Goal: Information Seeking & Learning: Learn about a topic

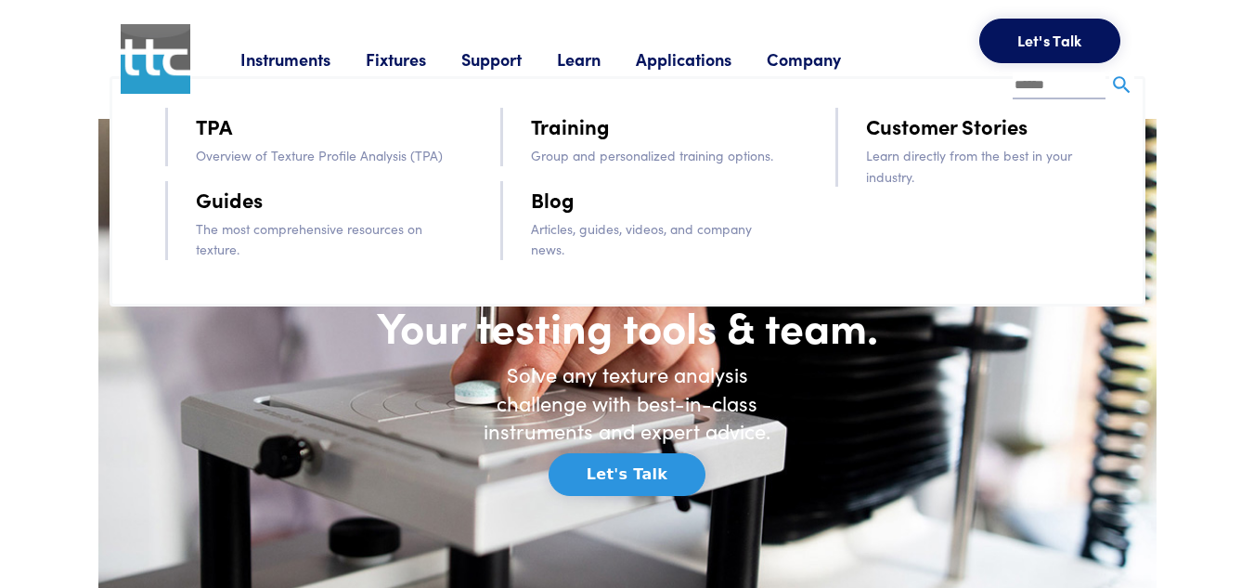
click at [218, 124] on link "TPA" at bounding box center [214, 126] width 36 height 32
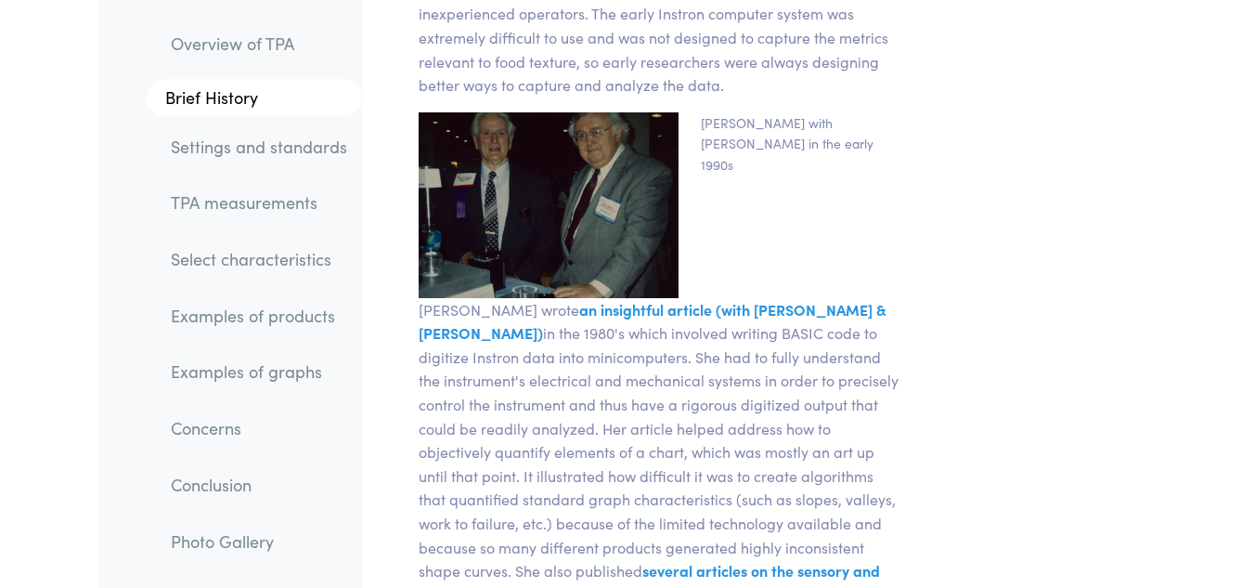
scroll to position [5711, 0]
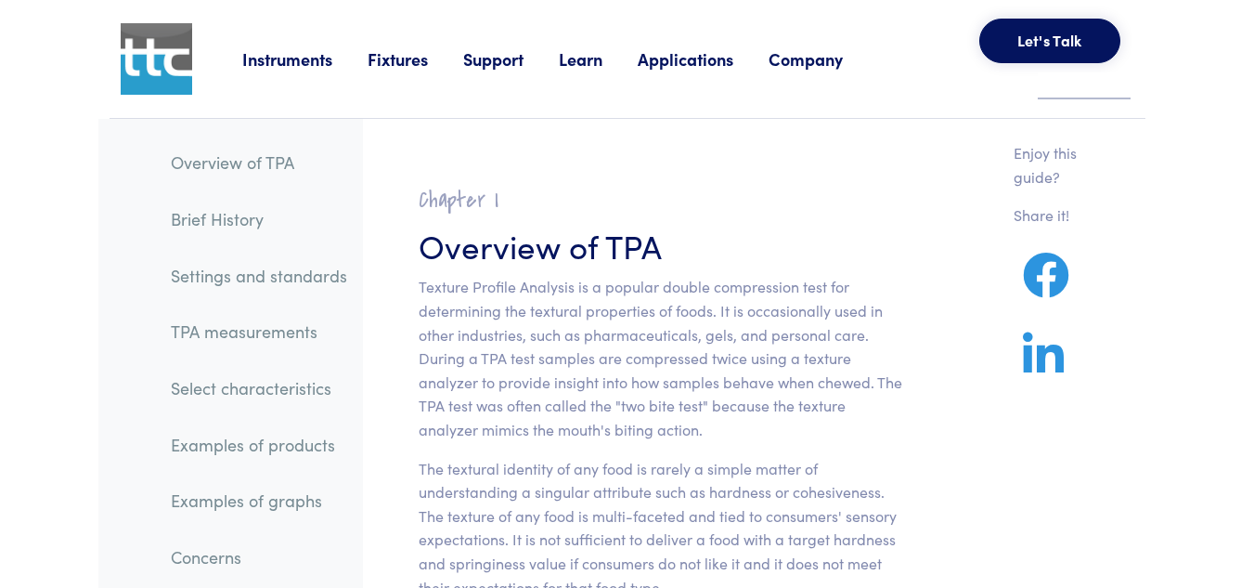
click at [704, 61] on link "Applications" at bounding box center [703, 58] width 131 height 23
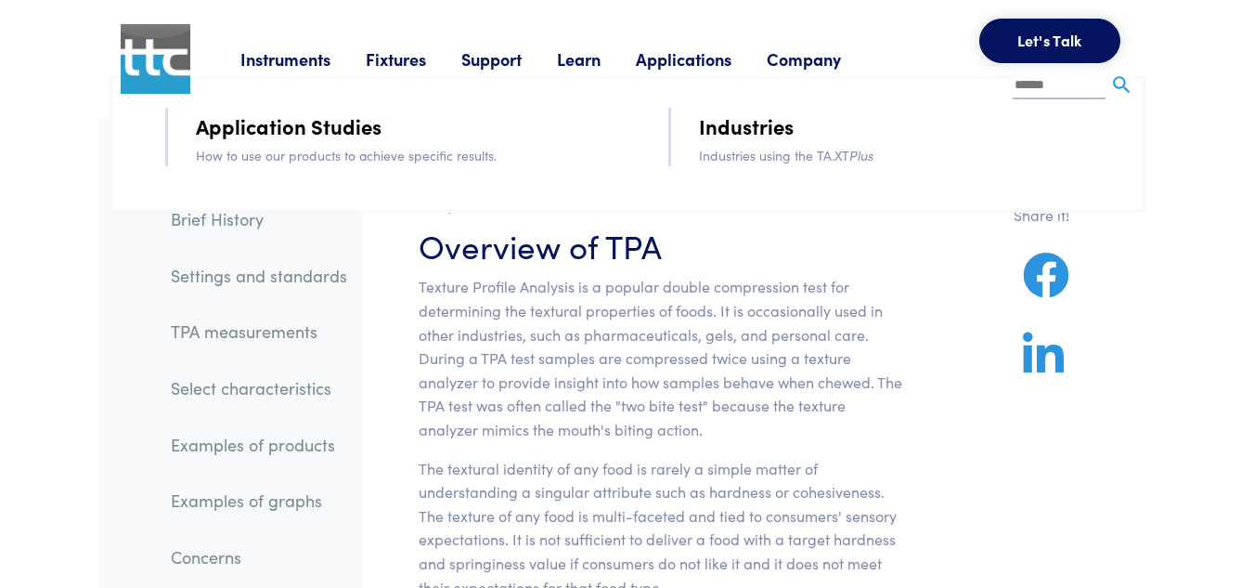
click at [321, 126] on link "Application Studies" at bounding box center [289, 126] width 186 height 32
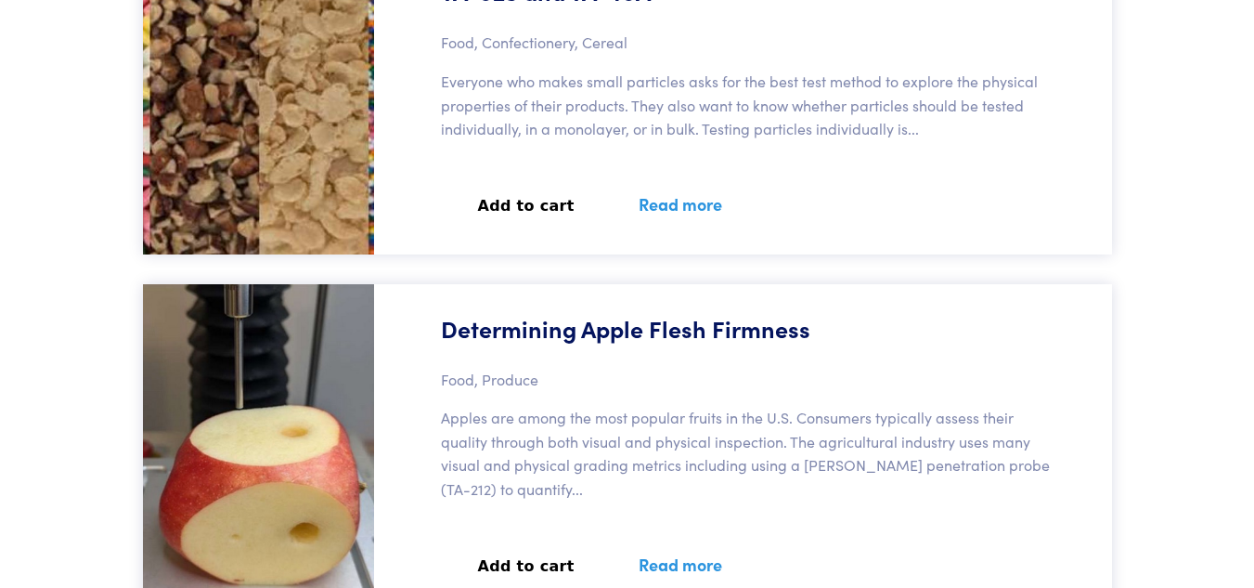
scroll to position [5722, 0]
